Goal: Transaction & Acquisition: Purchase product/service

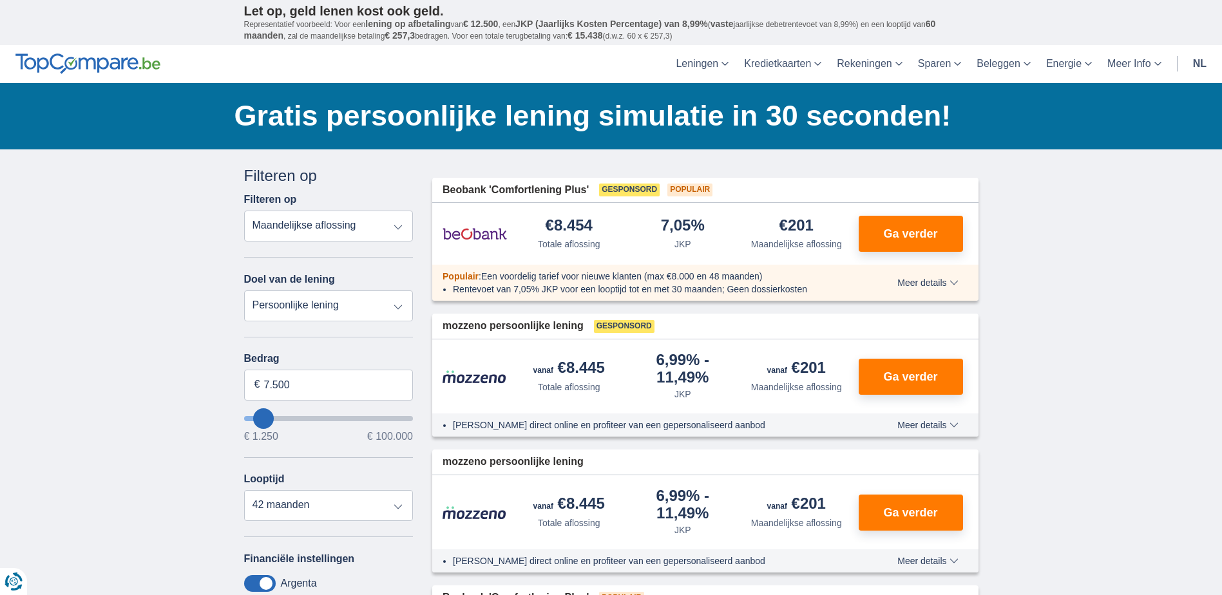
click at [267, 308] on select "Persoonlijke lening Auto Moto / fiets Mobilhome / caravan Renovatie Energie Sch…" at bounding box center [328, 306] width 169 height 31
click at [244, 291] on select "Persoonlijke lening Auto Moto / fiets Mobilhome / caravan Renovatie Energie Sch…" at bounding box center [328, 306] width 169 height 31
drag, startPoint x: 290, startPoint y: 385, endPoint x: 195, endPoint y: 392, distance: 95.6
type input "5.000"
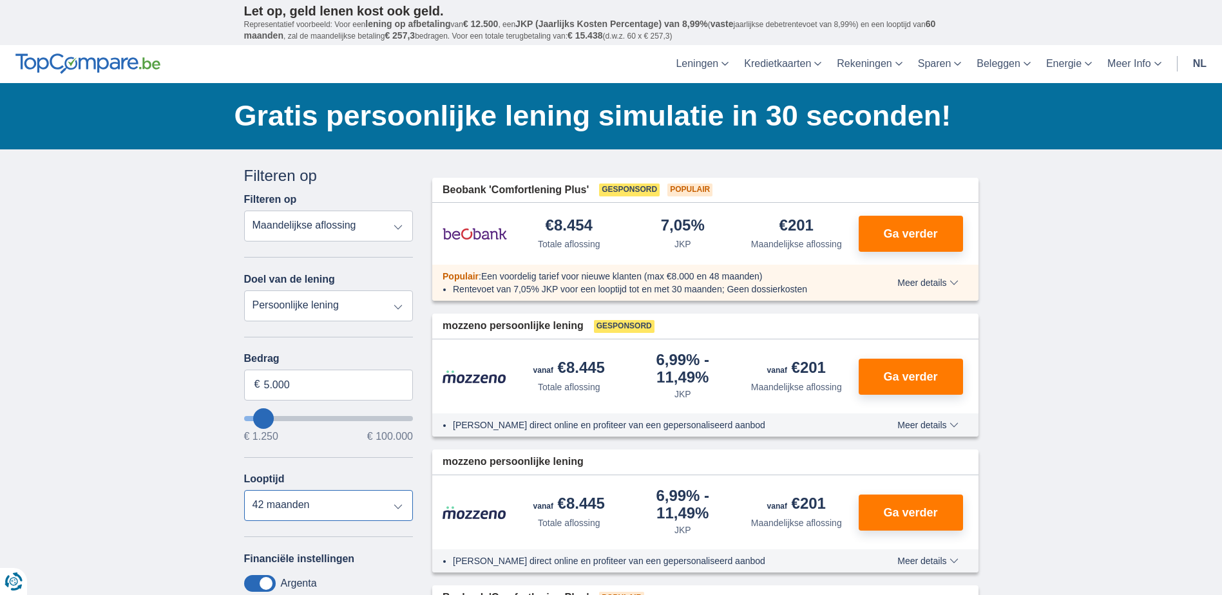
type input "5250"
select select "36"
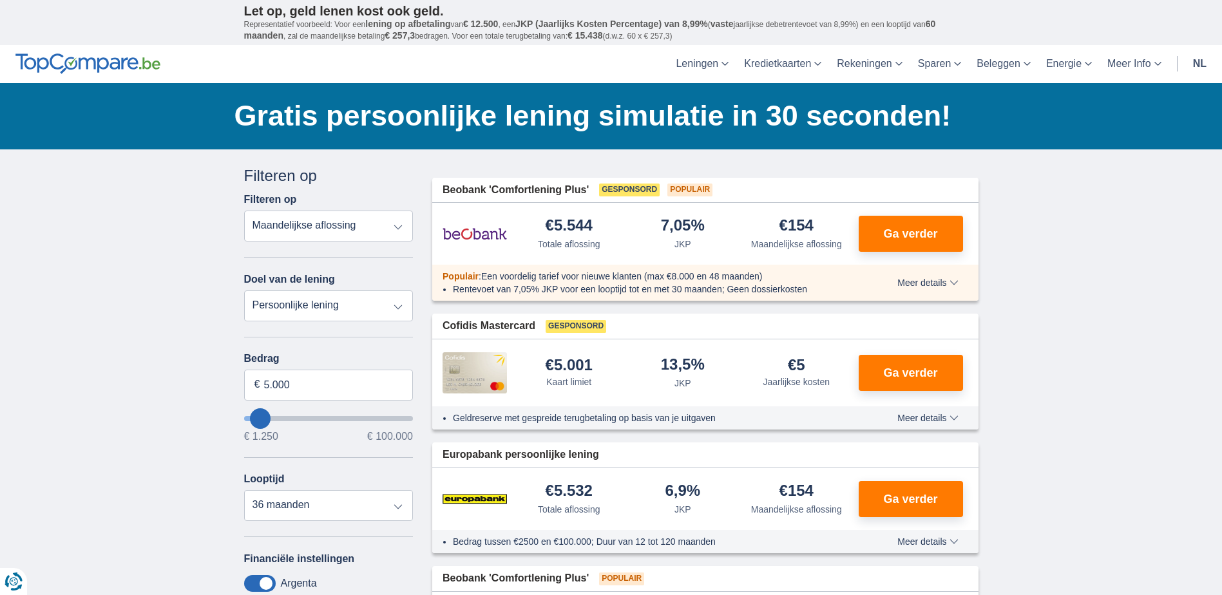
click at [289, 487] on div "Looptijd 12 maanden 18 maanden 24 maanden 30 maanden 36 maanden" at bounding box center [328, 498] width 169 height 48
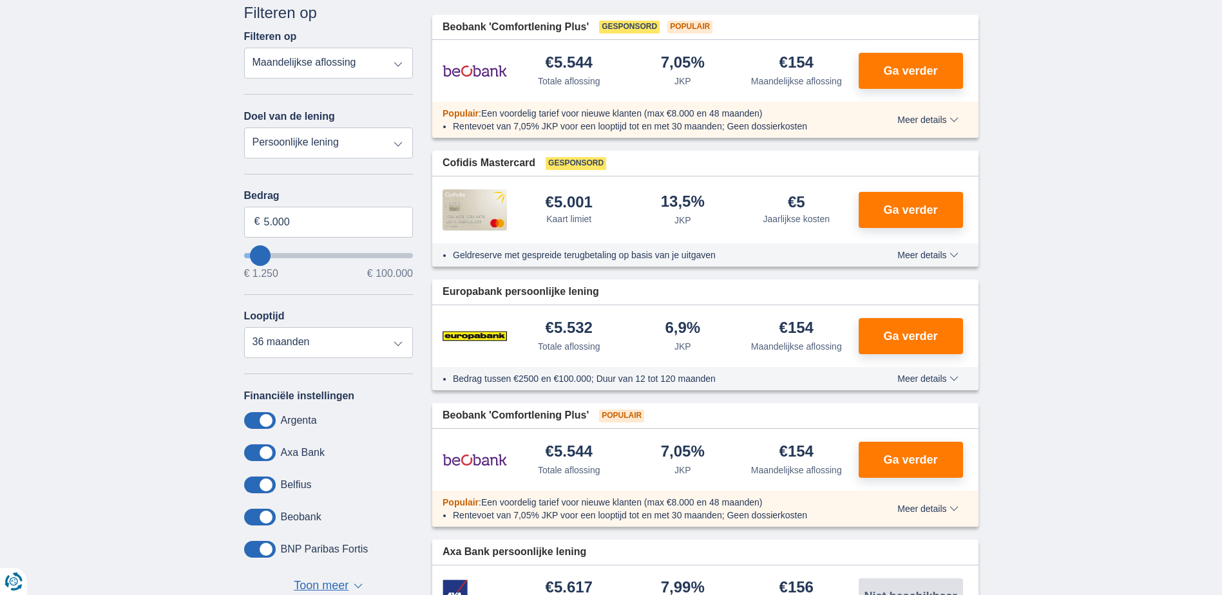
scroll to position [193, 0]
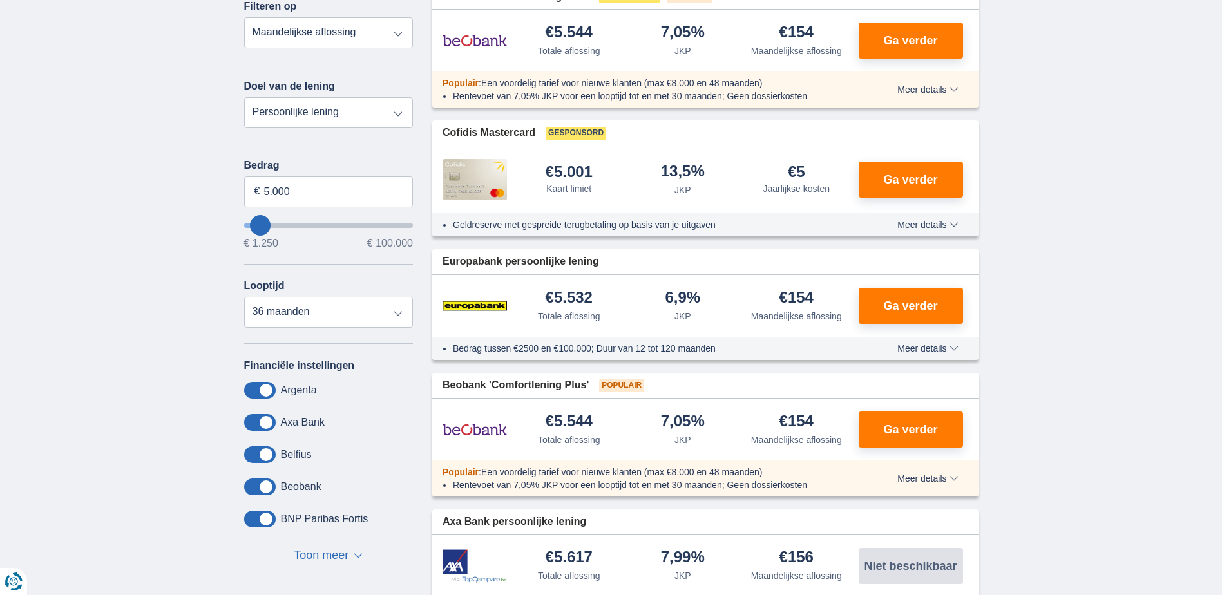
click at [314, 558] on span "Toon meer" at bounding box center [321, 556] width 55 height 17
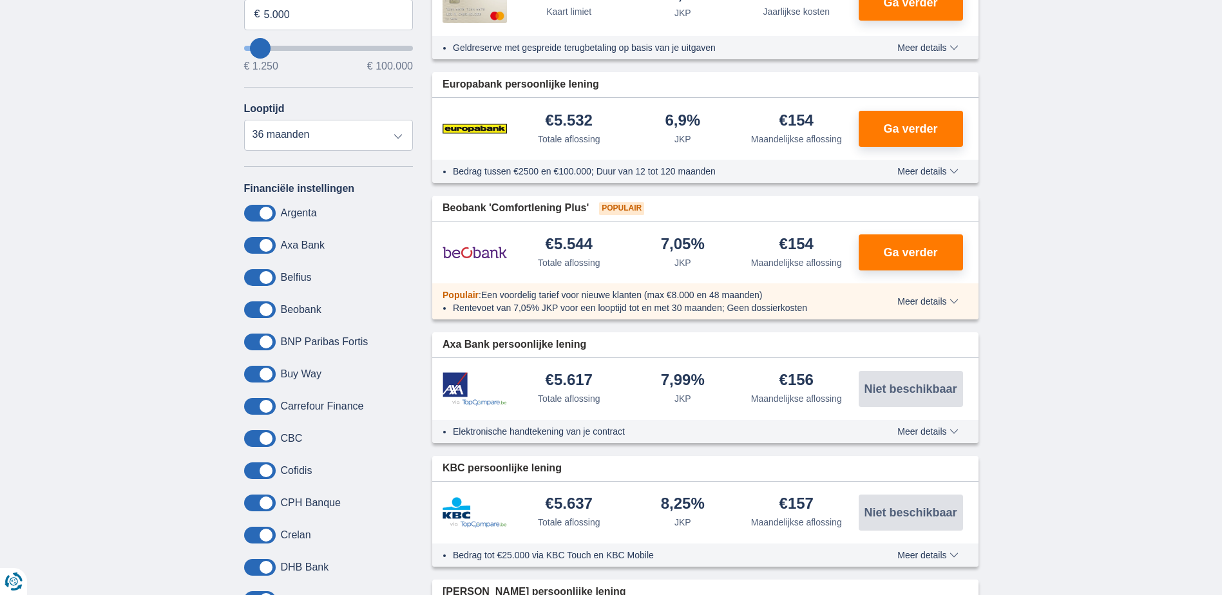
scroll to position [387, 0]
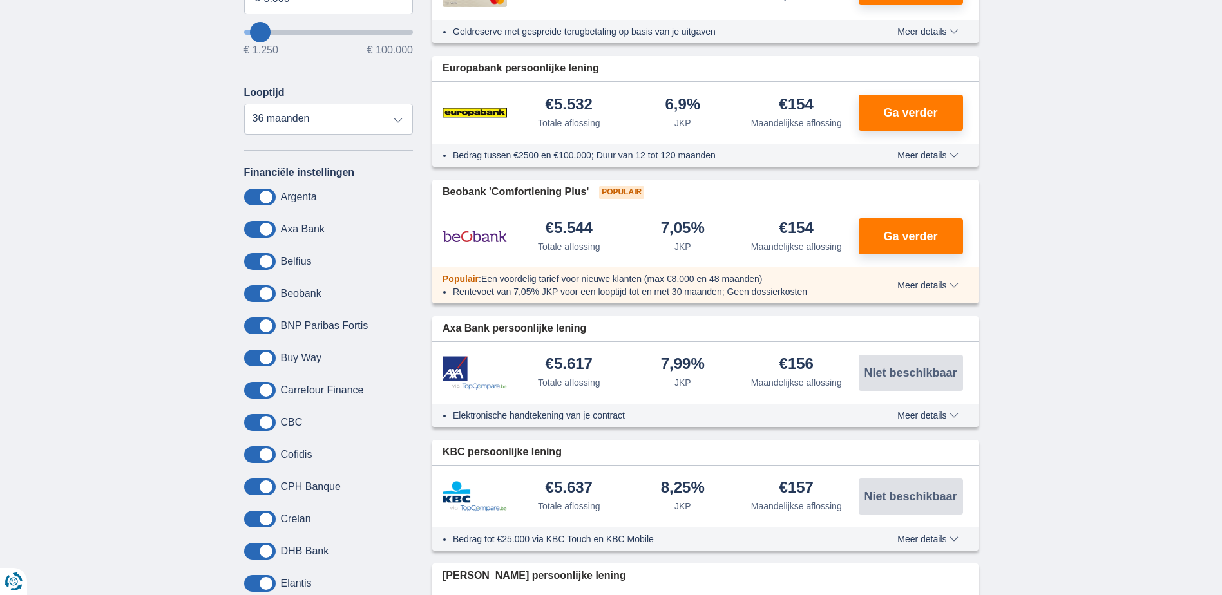
click at [248, 227] on span at bounding box center [260, 229] width 32 height 17
click at [0, 0] on input "checkbox" at bounding box center [0, 0] width 0 height 0
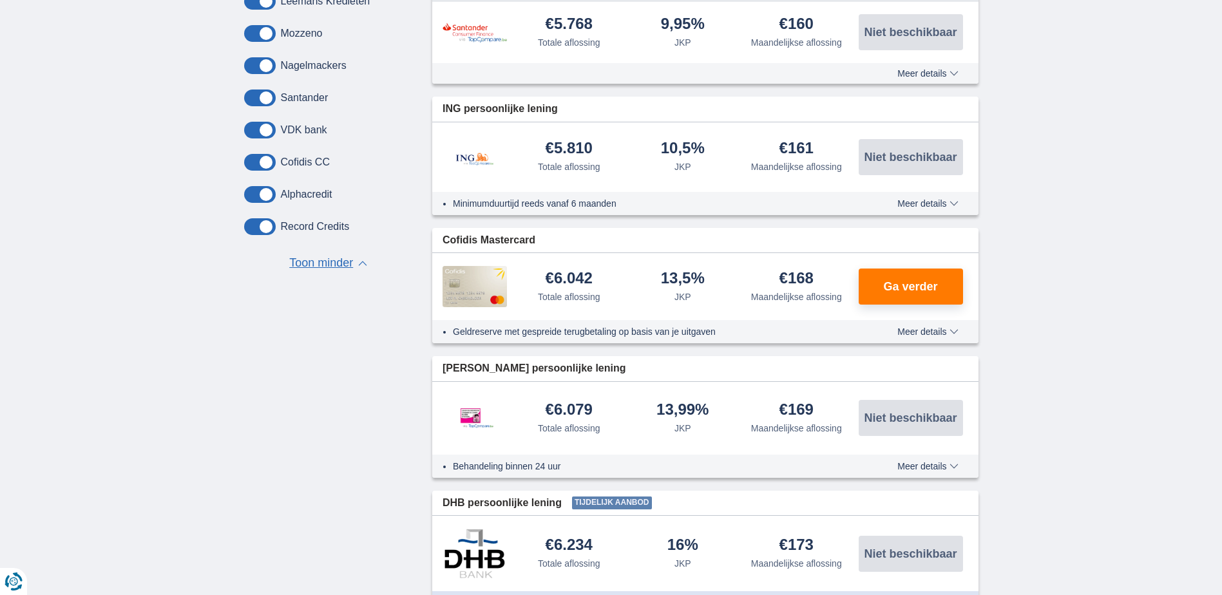
scroll to position [1095, 0]
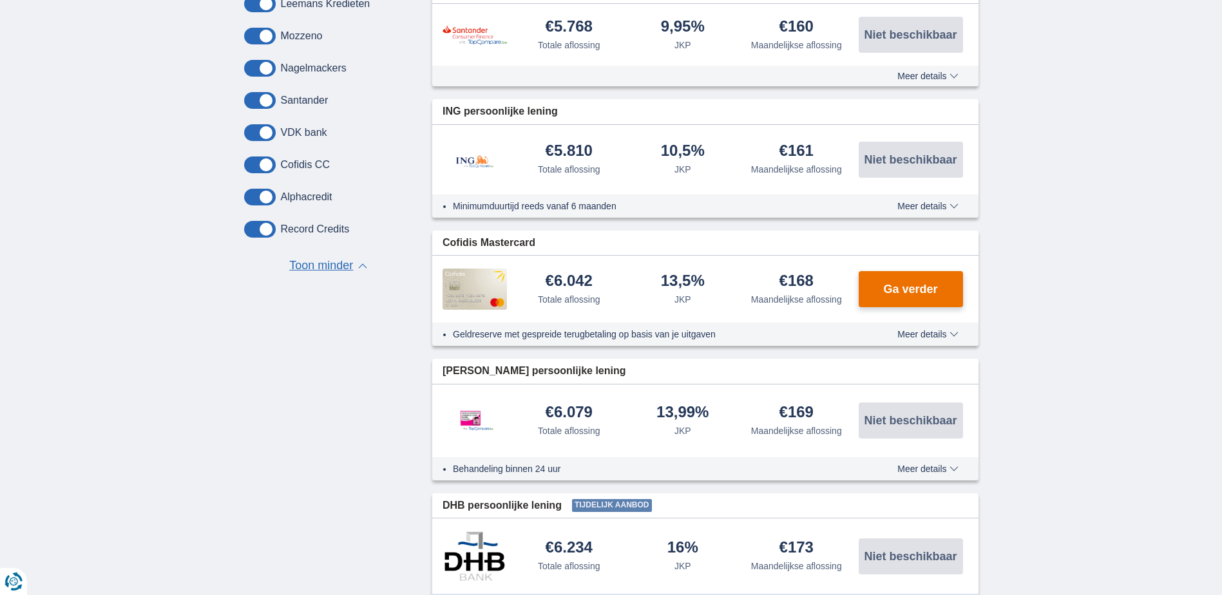
click at [885, 288] on span "Ga verder" at bounding box center [910, 290] width 54 height 12
